Goal: Use online tool/utility: Utilize a website feature to perform a specific function

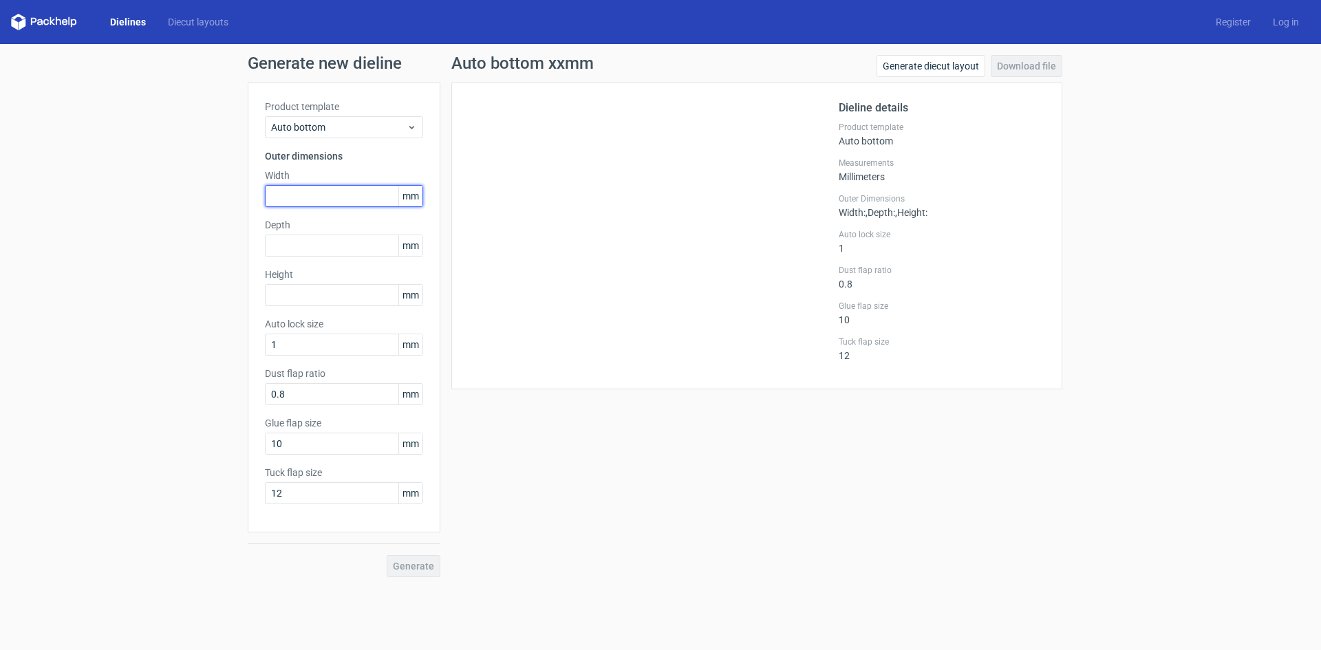
click at [325, 195] on input "text" at bounding box center [344, 196] width 158 height 22
click at [111, 22] on link "Dielines" at bounding box center [128, 22] width 58 height 14
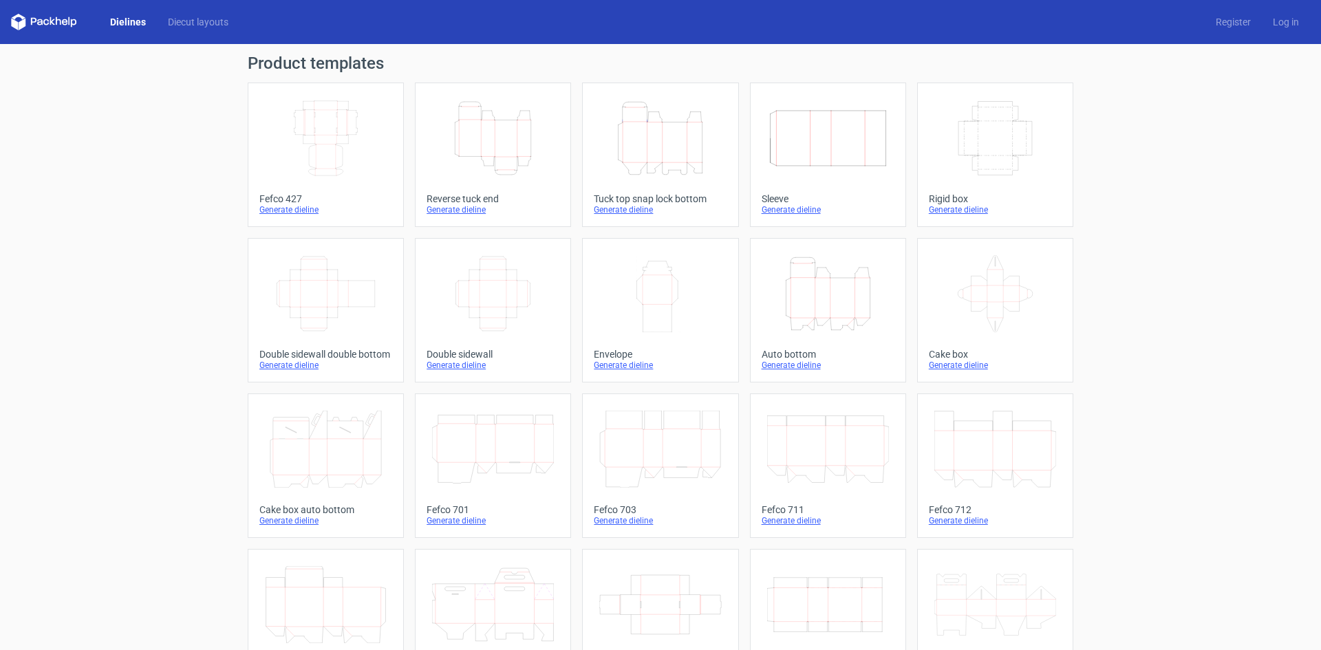
click at [523, 153] on icon "Height Depth Width" at bounding box center [493, 138] width 122 height 77
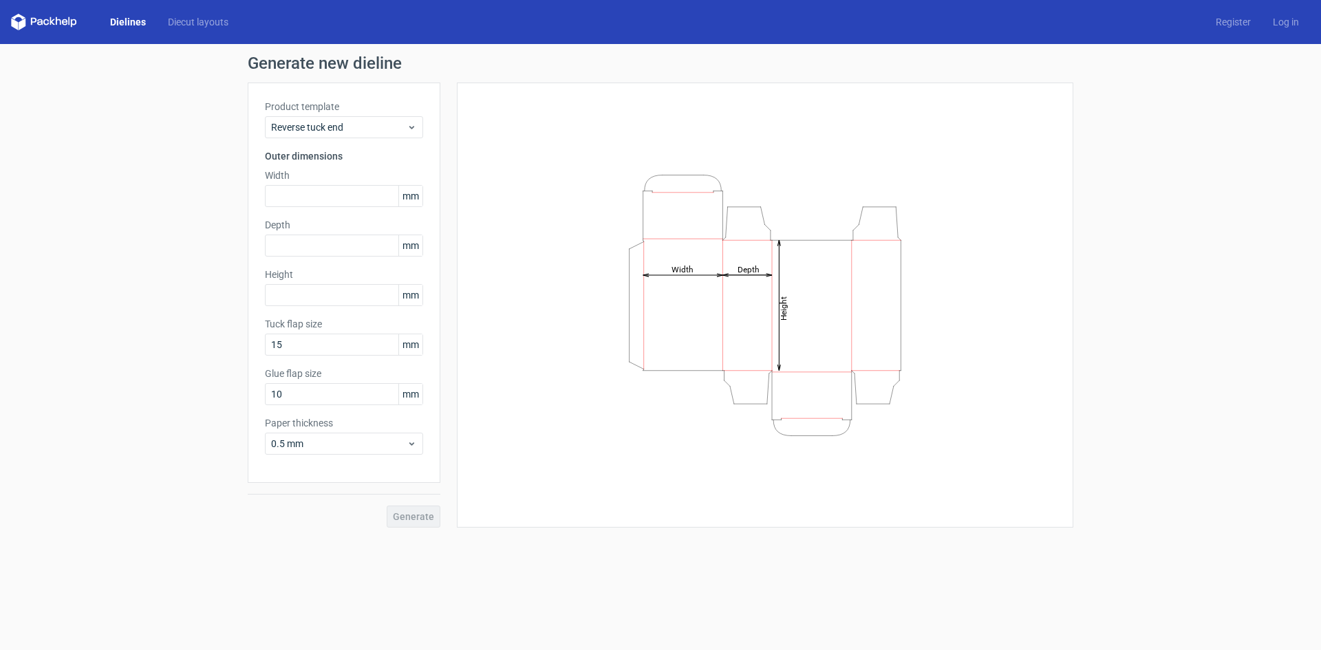
click at [129, 22] on link "Dielines" at bounding box center [128, 22] width 58 height 14
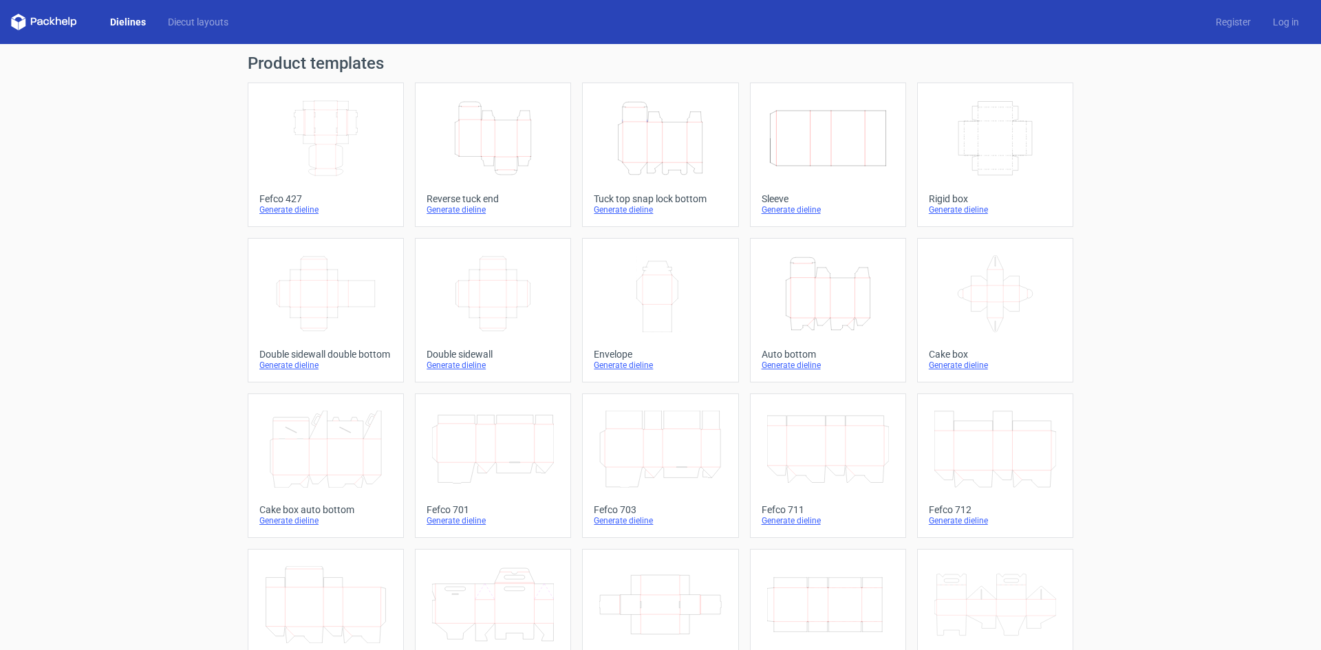
click at [654, 153] on icon "Height Depth Width" at bounding box center [660, 138] width 122 height 77
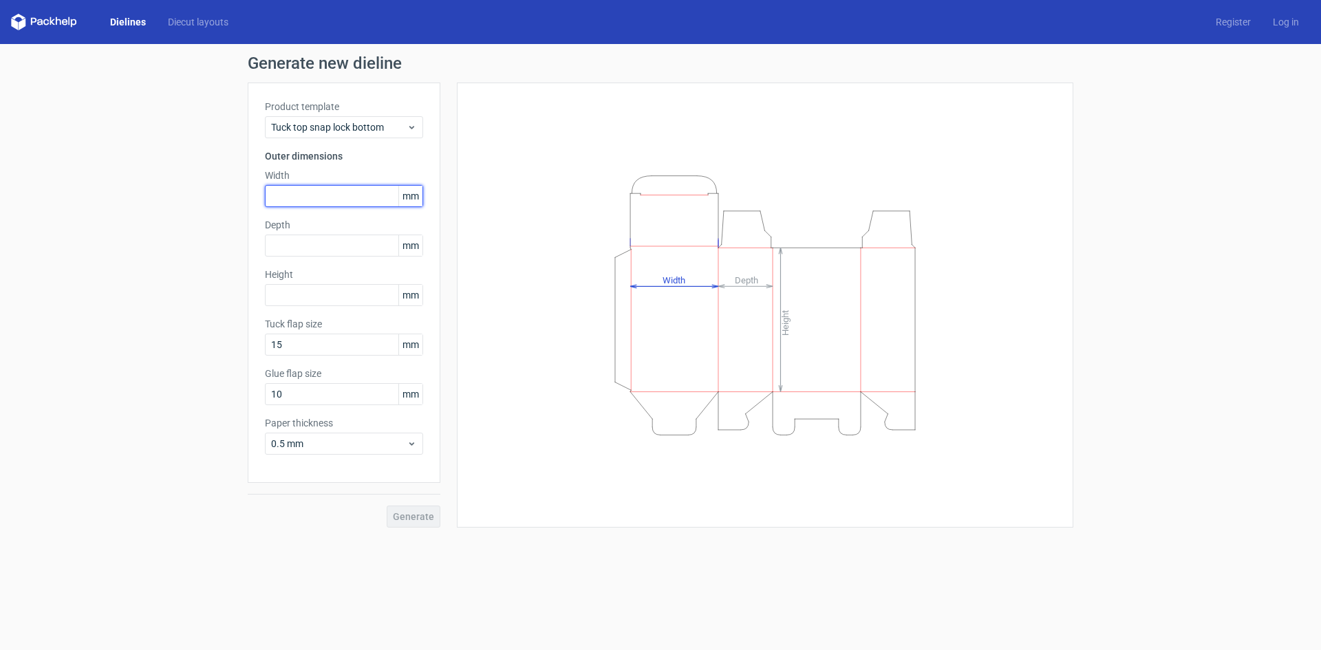
click at [321, 185] on input "text" at bounding box center [344, 196] width 158 height 22
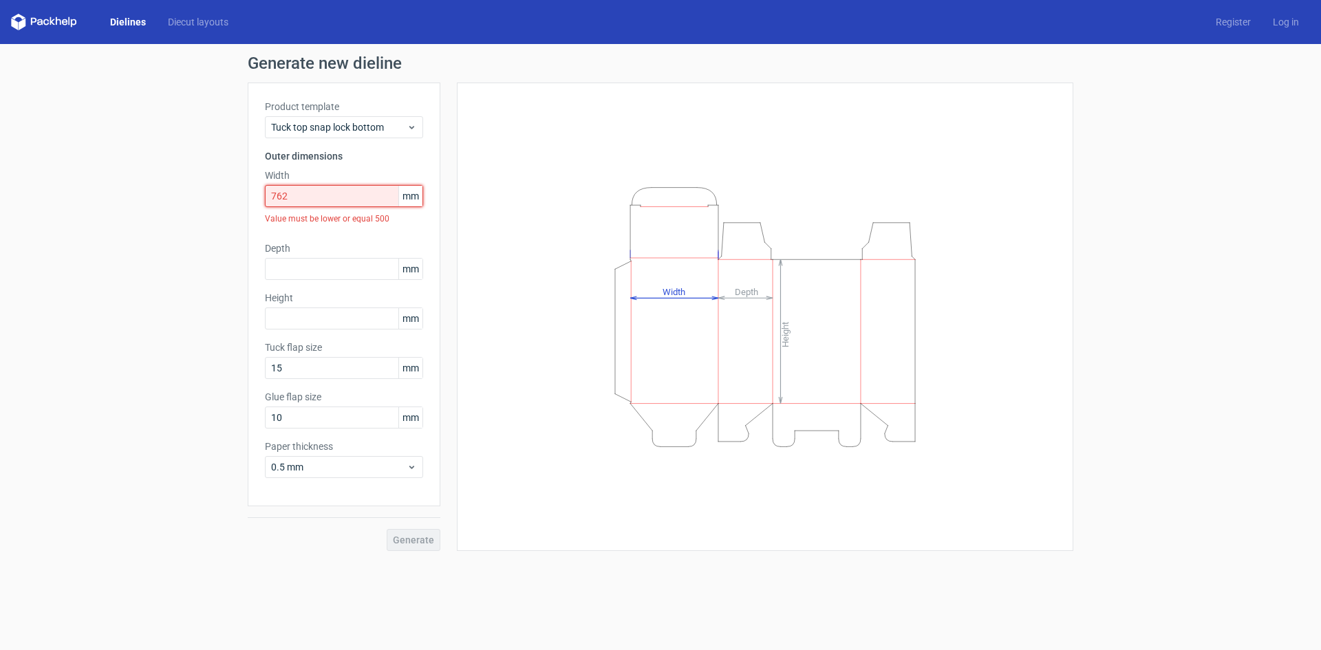
drag, startPoint x: 322, startPoint y: 185, endPoint x: 105, endPoint y: 200, distance: 217.9
click at [105, 200] on div "Generate new dieline Product template Tuck top snap lock bottom Outer dimension…" at bounding box center [660, 303] width 1321 height 518
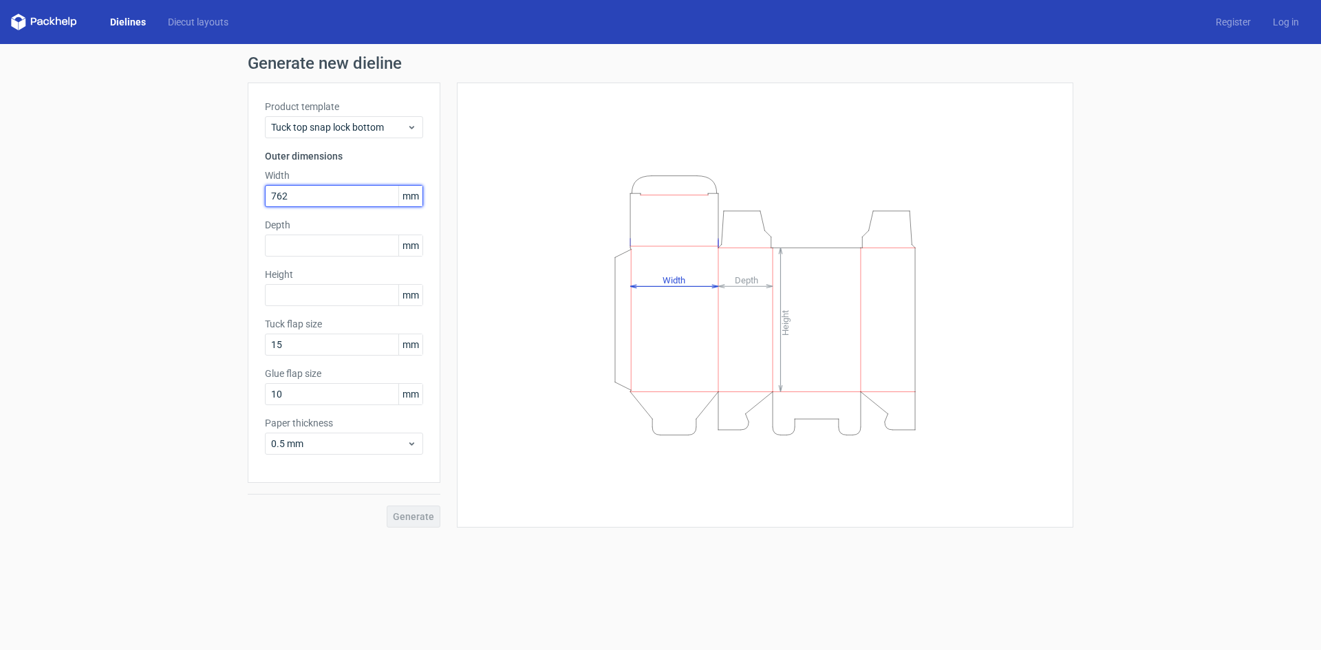
drag, startPoint x: 314, startPoint y: 203, endPoint x: 214, endPoint y: 200, distance: 99.8
click at [202, 203] on div "Generate new dieline Product template Tuck top snap lock bottom Outer dimension…" at bounding box center [660, 291] width 1321 height 495
type input "76"
drag, startPoint x: 293, startPoint y: 250, endPoint x: 164, endPoint y: 253, distance: 128.7
click at [164, 253] on div "Generate new dieline Product template Tuck top snap lock bottom Outer dimension…" at bounding box center [660, 291] width 1321 height 495
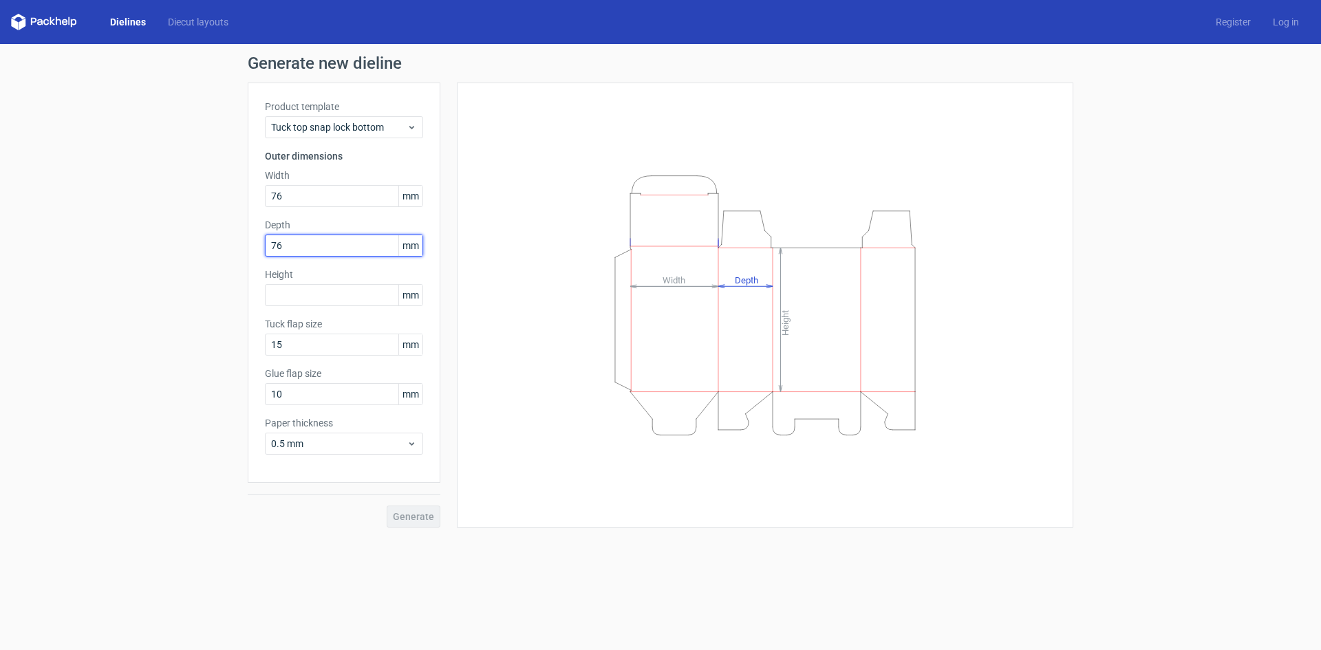
type input "76"
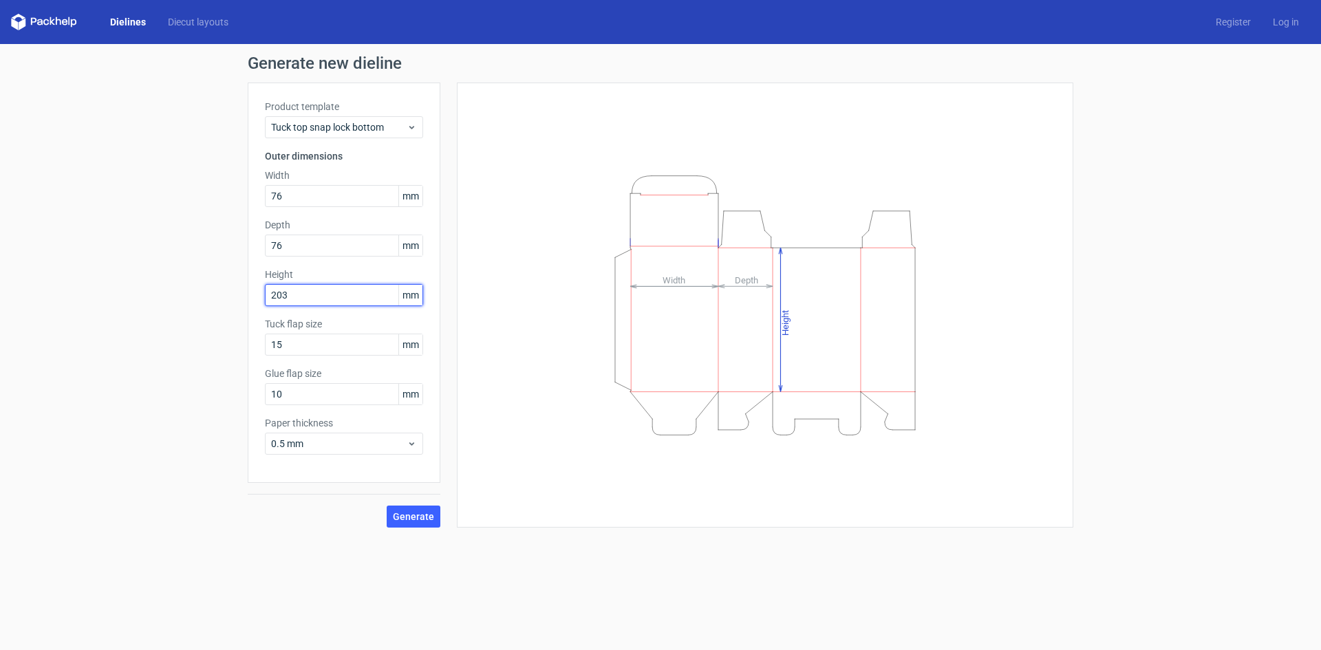
type input "203"
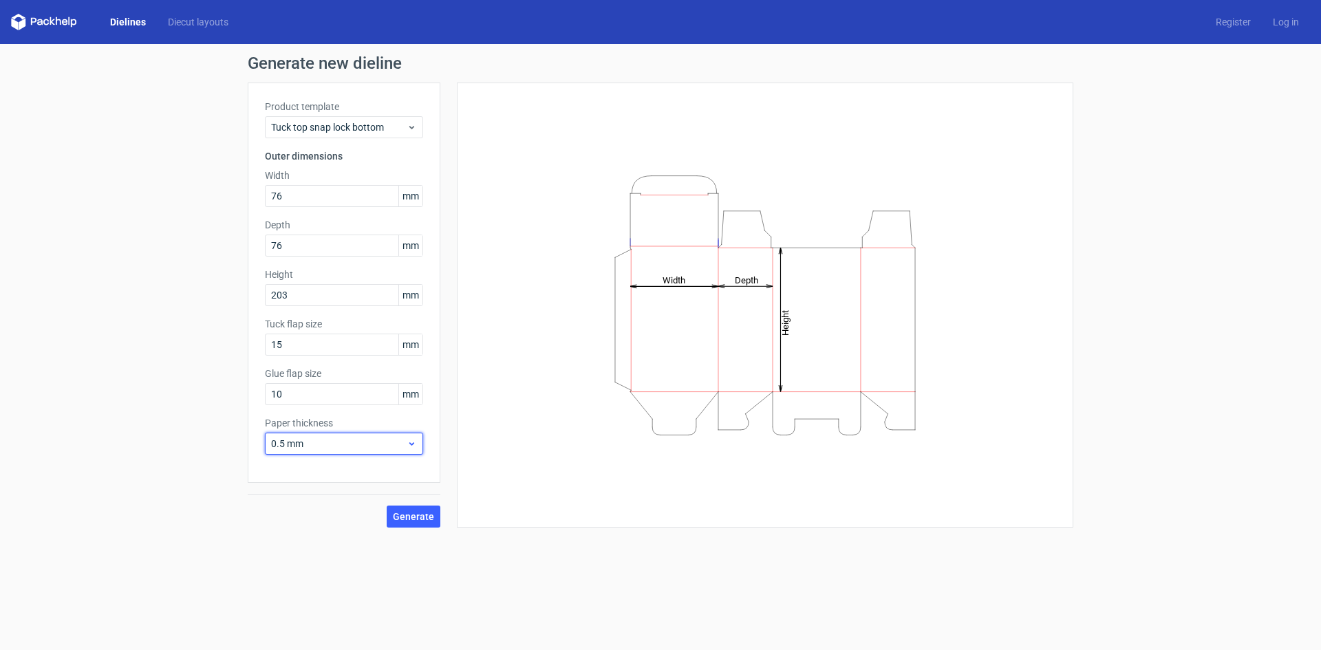
click at [315, 435] on div "0.5 mm" at bounding box center [344, 444] width 158 height 22
click at [312, 466] on div "0.4 mm" at bounding box center [343, 474] width 147 height 22
click at [418, 506] on button "Generate" at bounding box center [414, 517] width 54 height 22
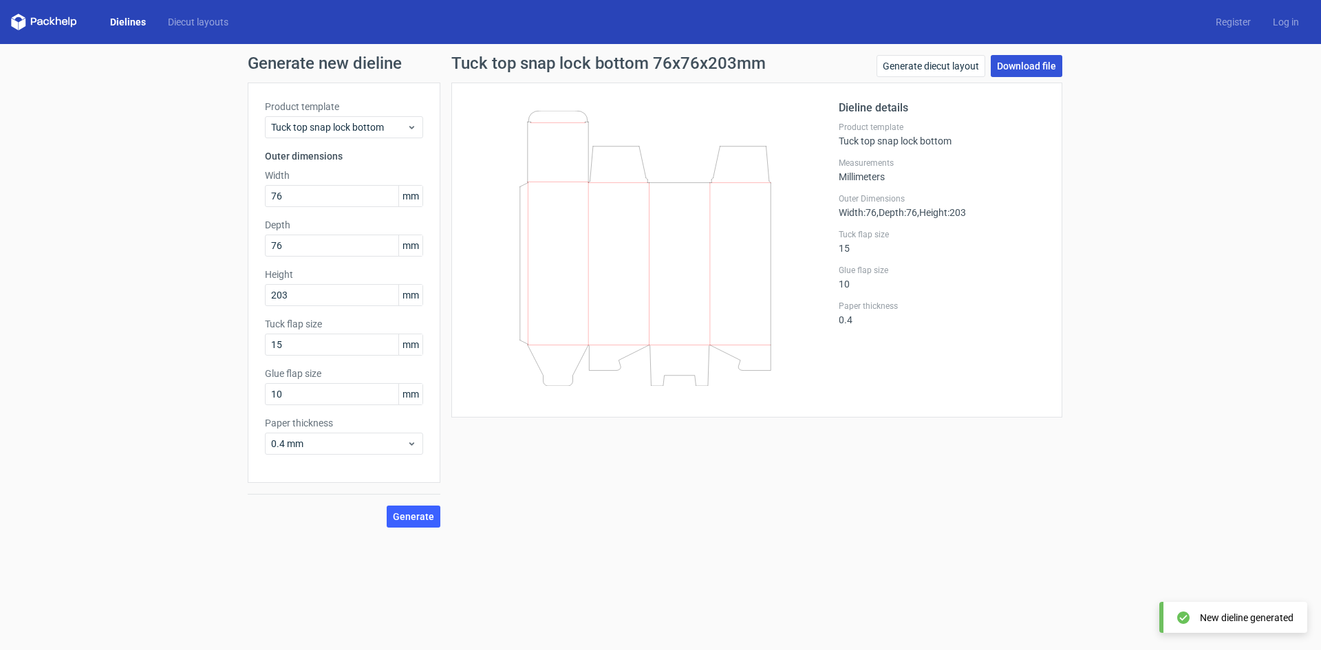
click at [1027, 63] on link "Download file" at bounding box center [1027, 66] width 72 height 22
click at [941, 67] on link "Generate diecut layout" at bounding box center [931, 66] width 109 height 22
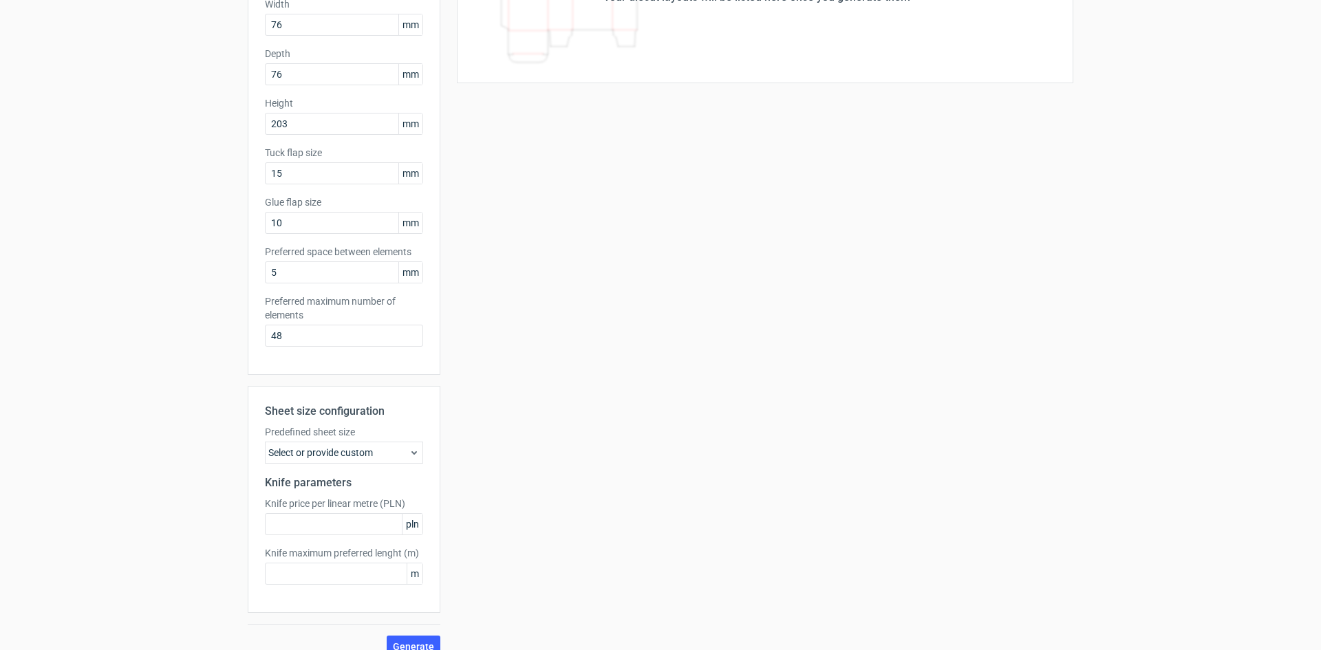
scroll to position [190, 0]
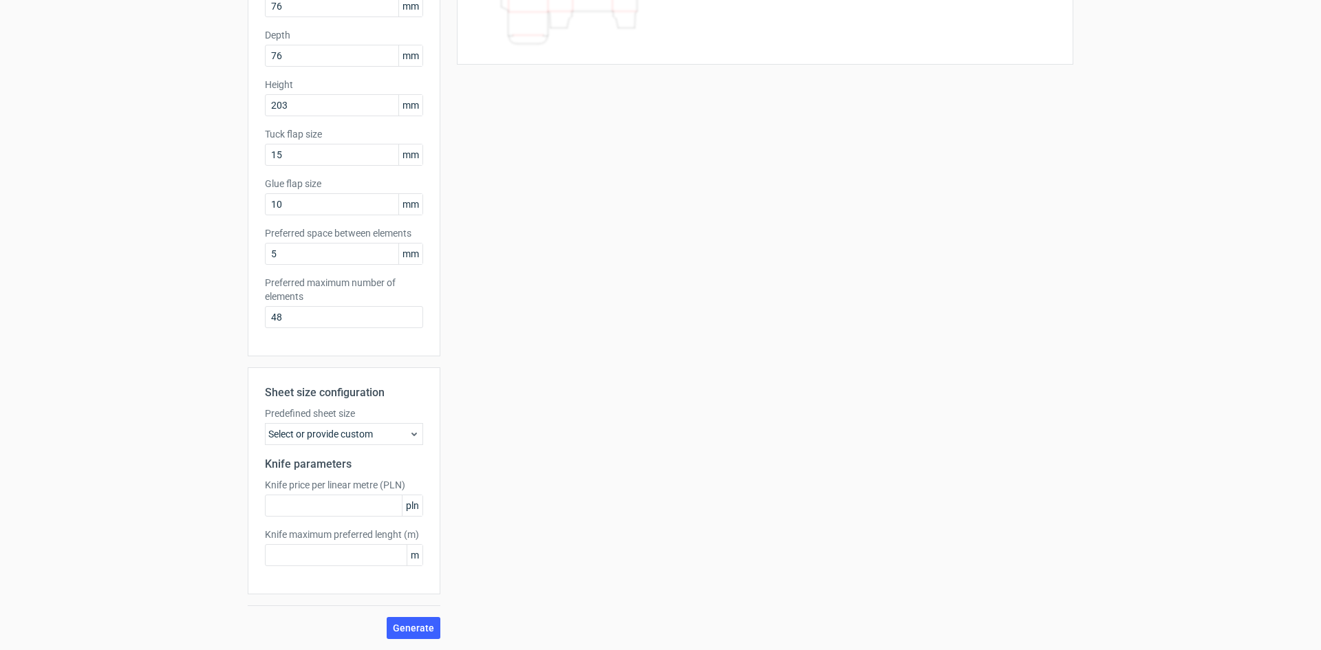
click at [363, 437] on div "Select or provide custom" at bounding box center [344, 434] width 158 height 22
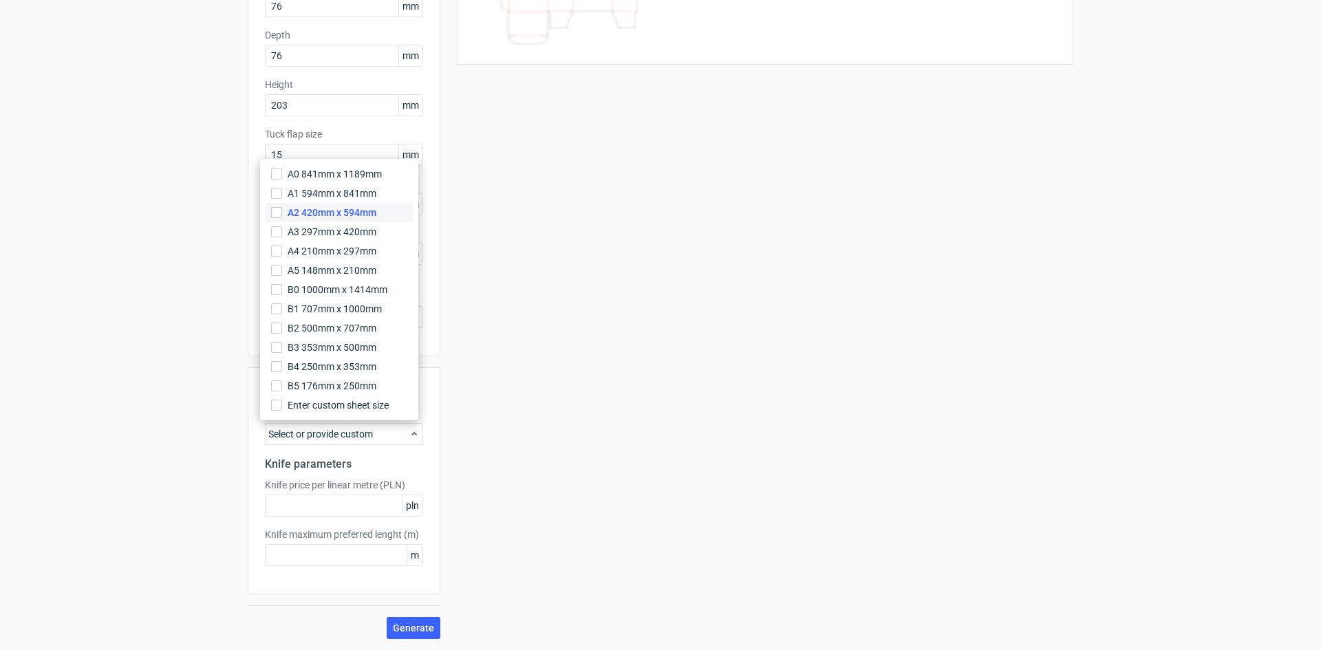
click at [358, 215] on span "A2 420mm x 594mm" at bounding box center [332, 213] width 89 height 14
click at [282, 215] on input "A2 420mm x 594mm" at bounding box center [276, 212] width 11 height 11
click at [488, 517] on div "Your diecut layouts will be listed here once you generate them Height Depth Wid…" at bounding box center [756, 266] width 633 height 746
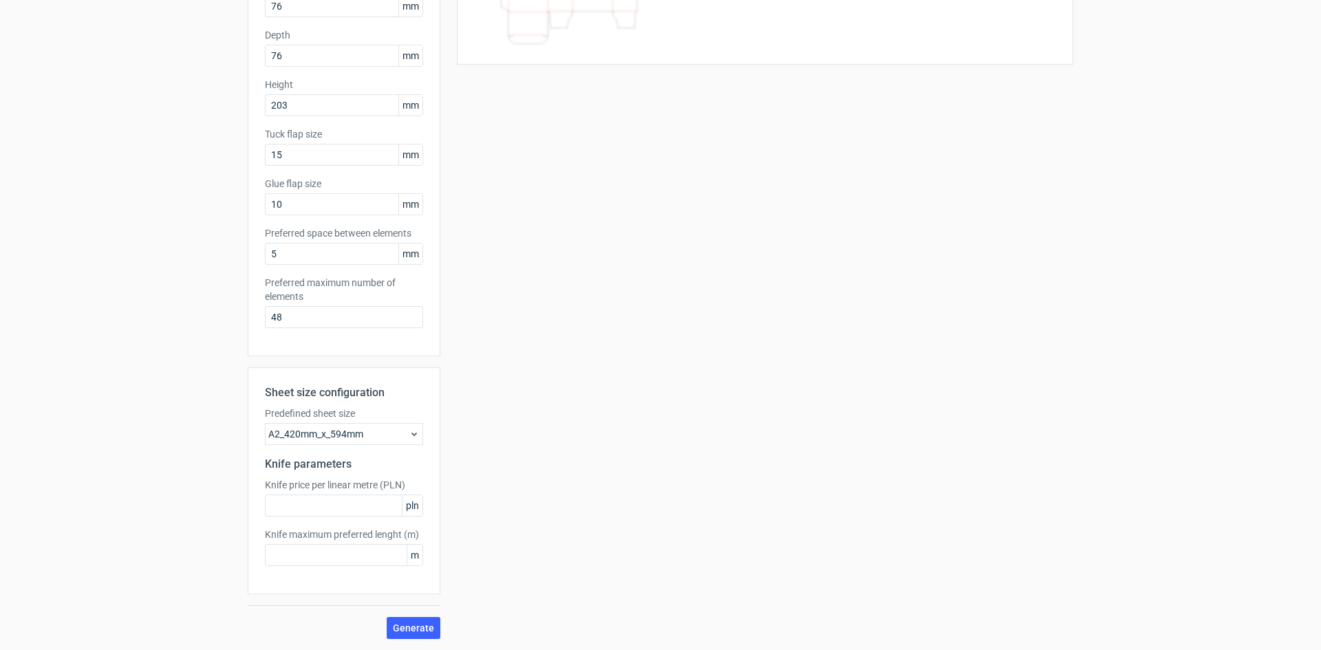
click at [350, 432] on div "A2_420mm_x_594mm" at bounding box center [344, 434] width 158 height 22
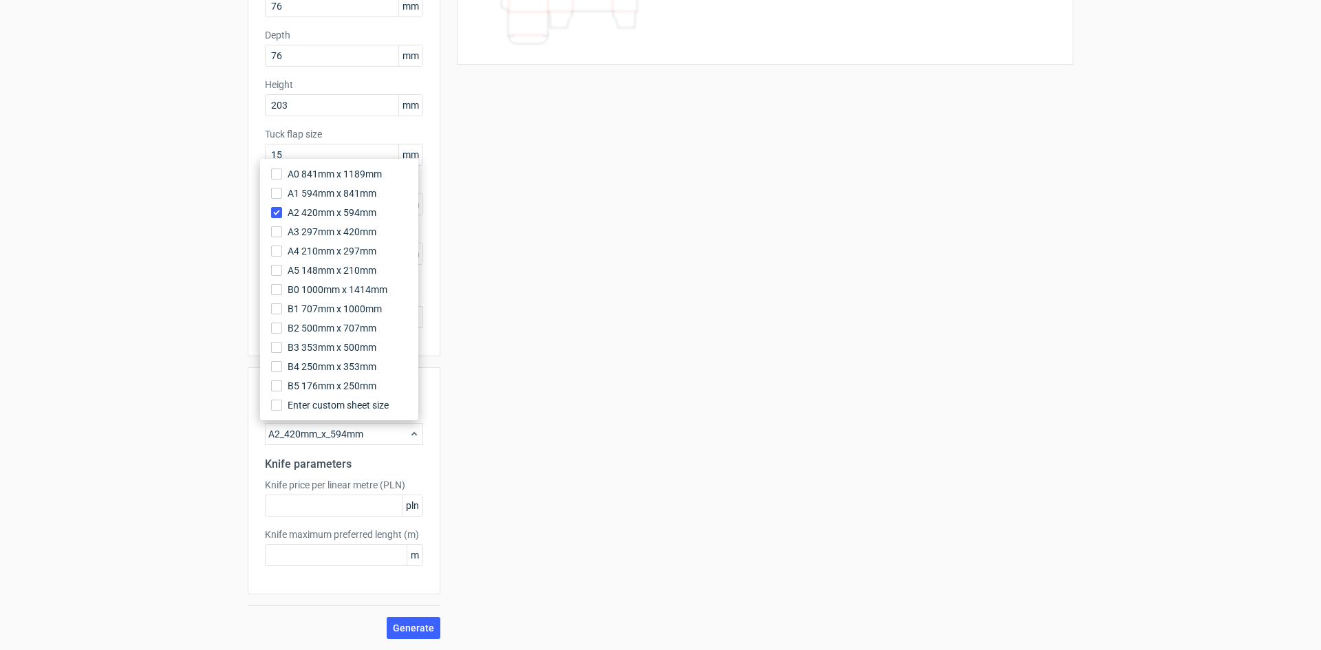
click at [480, 567] on div "Your diecut layouts will be listed here once you generate them Height Depth Wid…" at bounding box center [756, 266] width 633 height 746
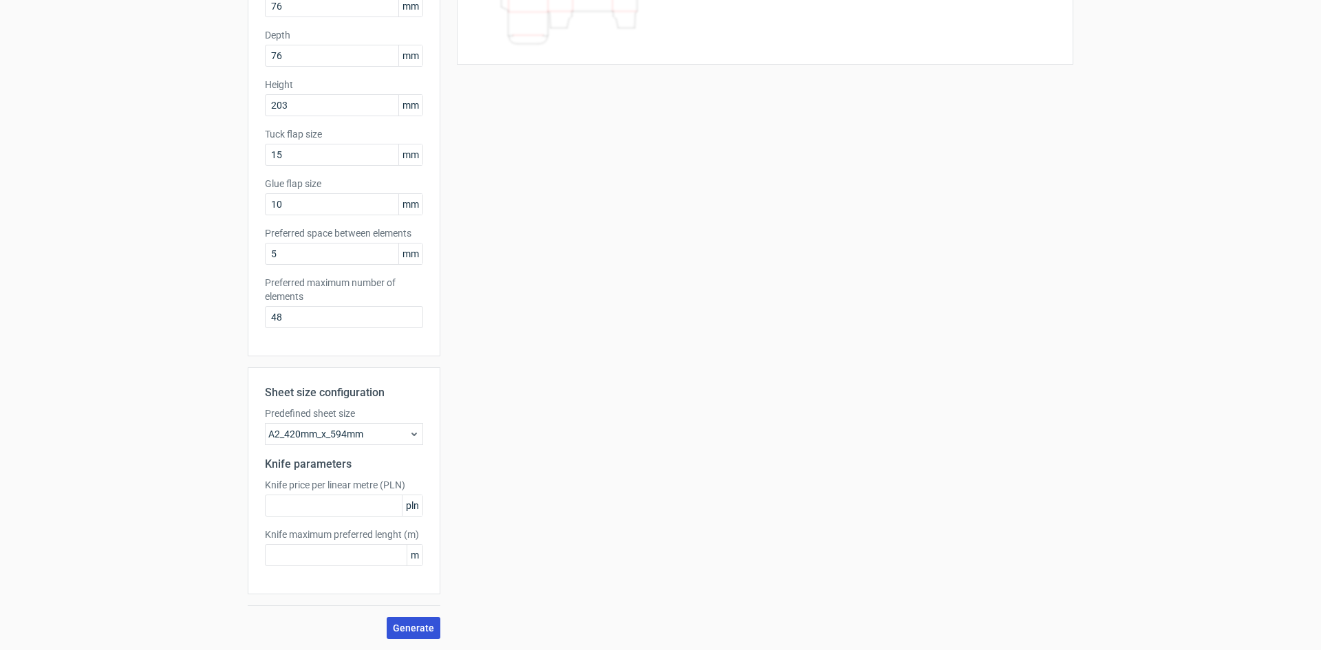
click at [418, 628] on span "Generate" at bounding box center [413, 628] width 41 height 10
